Goal: Browse casually: Explore the website without a specific task or goal

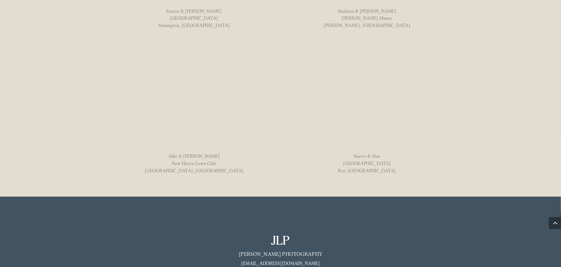
scroll to position [576, 0]
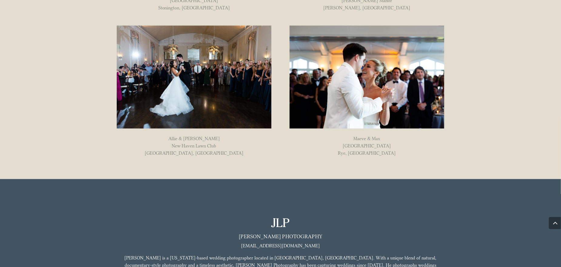
click at [351, 75] on img at bounding box center [366, 77] width 155 height 103
click at [204, 87] on img at bounding box center [194, 77] width 155 height 103
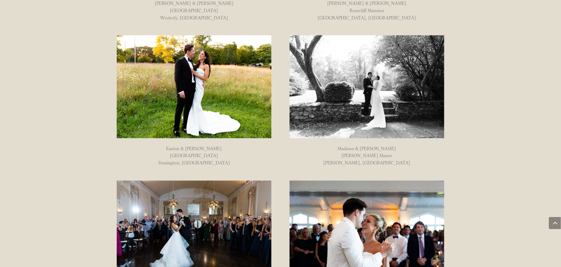
scroll to position [424, 0]
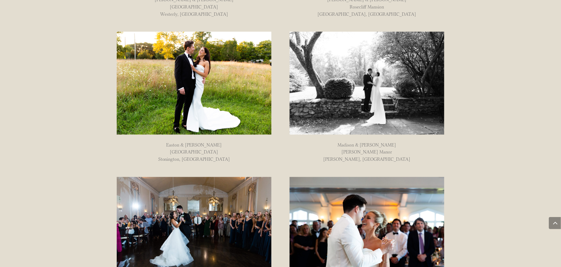
click at [402, 87] on img at bounding box center [366, 83] width 155 height 103
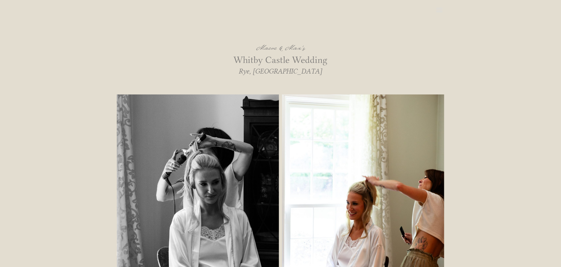
click at [45, 13] on header at bounding box center [280, 10] width 561 height 21
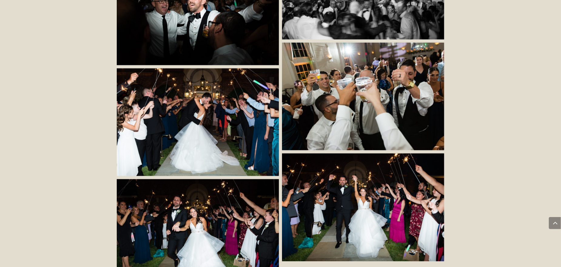
scroll to position [4097, 0]
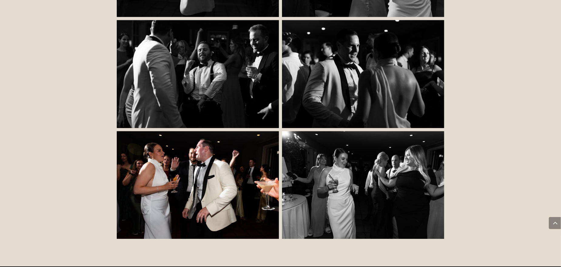
scroll to position [6623, 0]
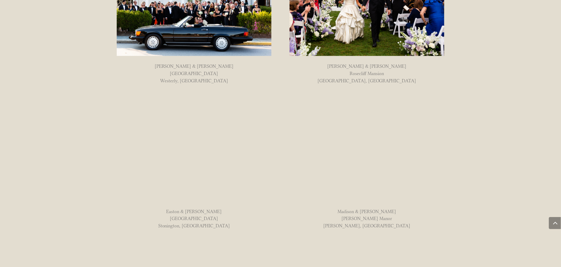
scroll to position [273, 0]
